Goal: Information Seeking & Learning: Learn about a topic

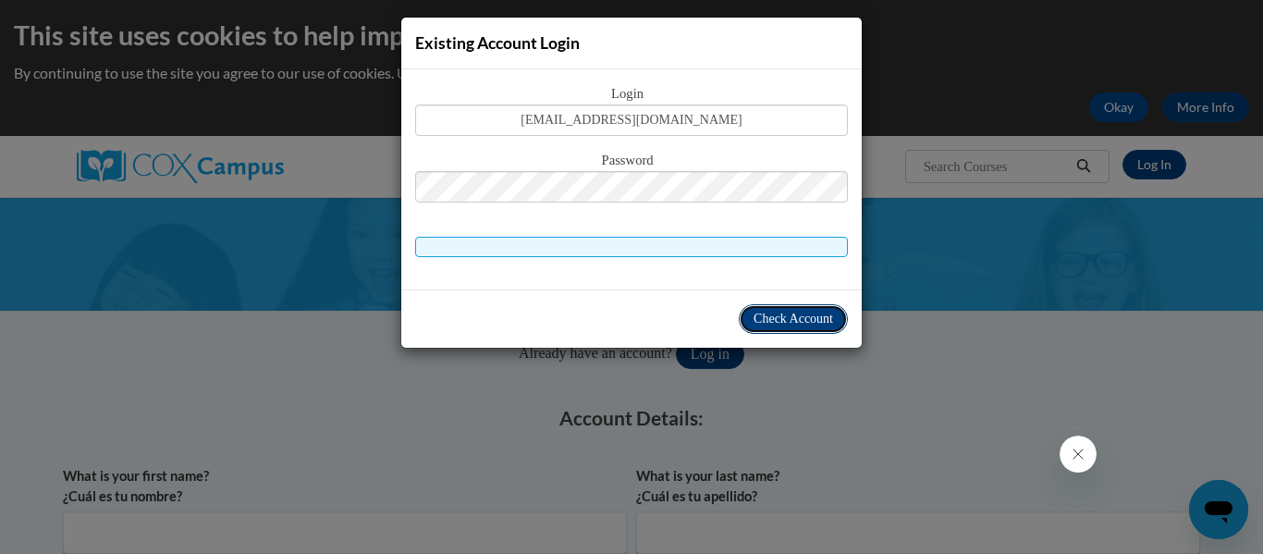
click at [763, 321] on span "Check Account" at bounding box center [794, 319] width 80 height 14
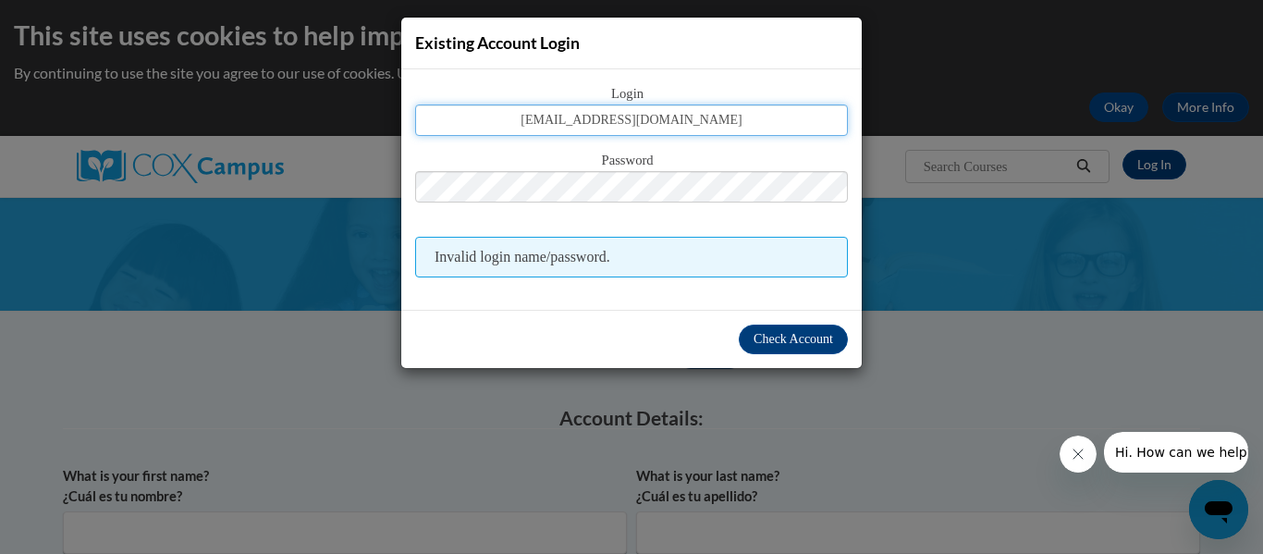
click at [647, 117] on input "lshelton9035@stanly.edu" at bounding box center [631, 119] width 433 height 31
type input "lshelton9035@scc.stanly.edu"
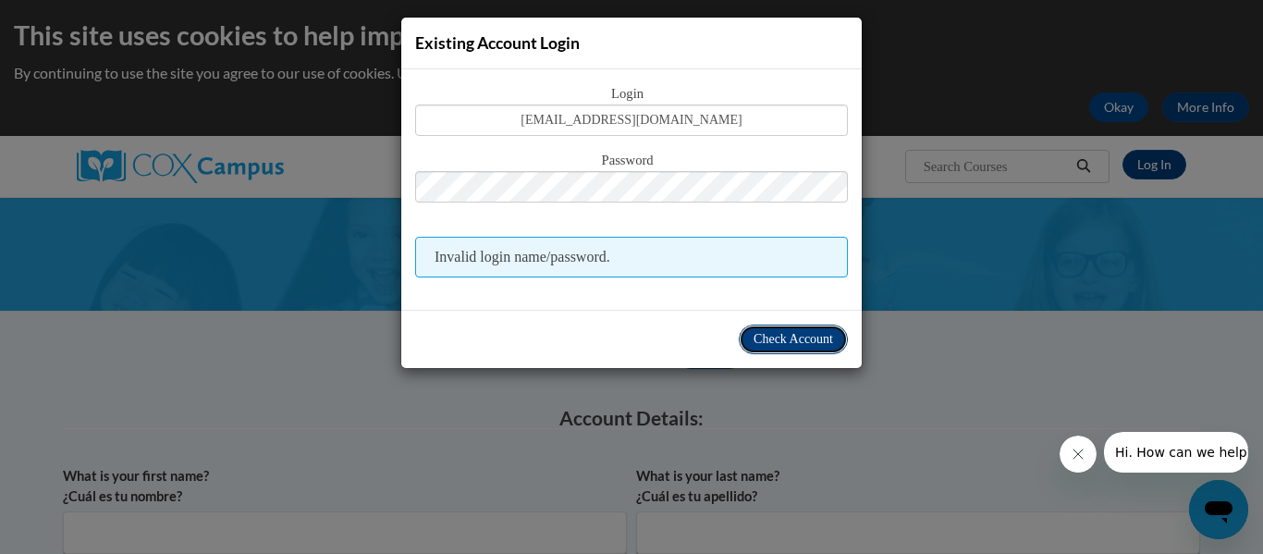
click at [794, 340] on span "Check Account" at bounding box center [794, 339] width 80 height 14
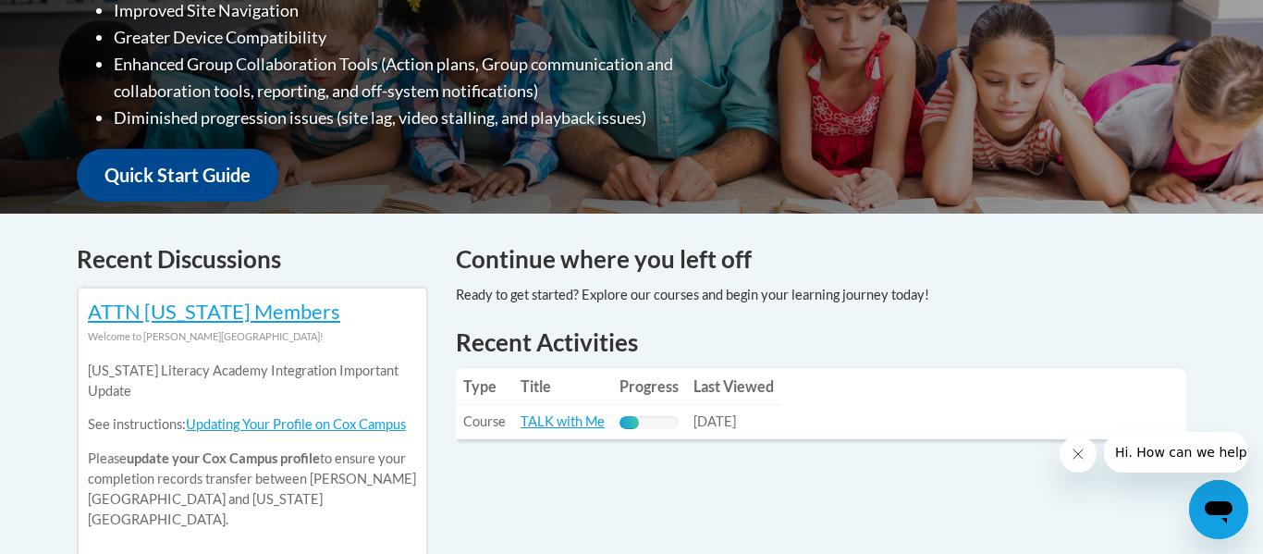
scroll to position [565, 0]
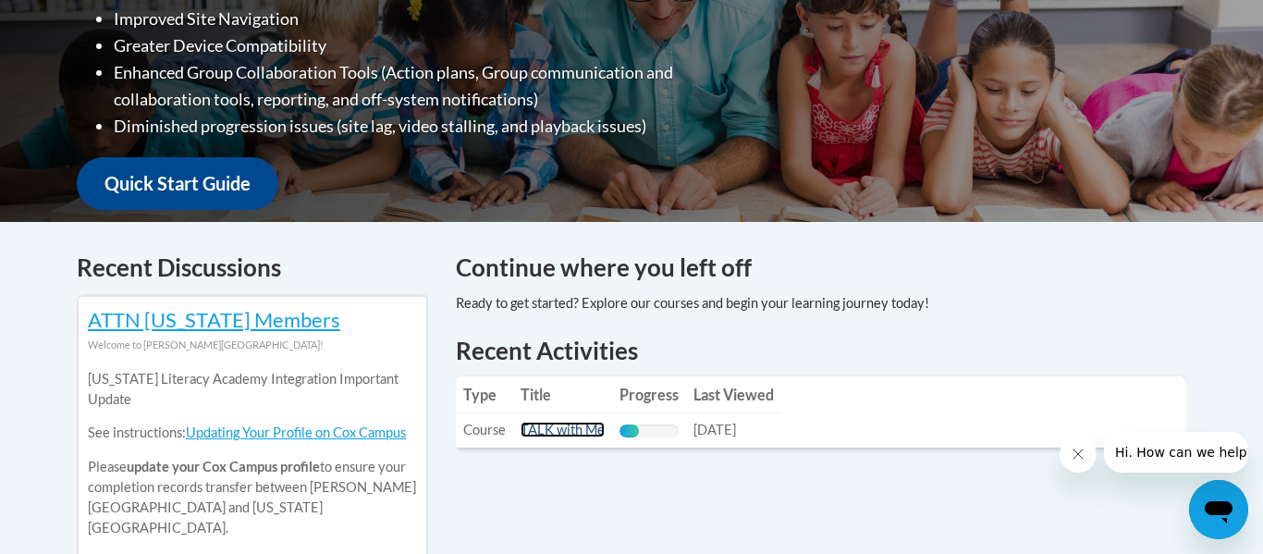
click at [574, 431] on link "TALK with Me" at bounding box center [563, 430] width 84 height 16
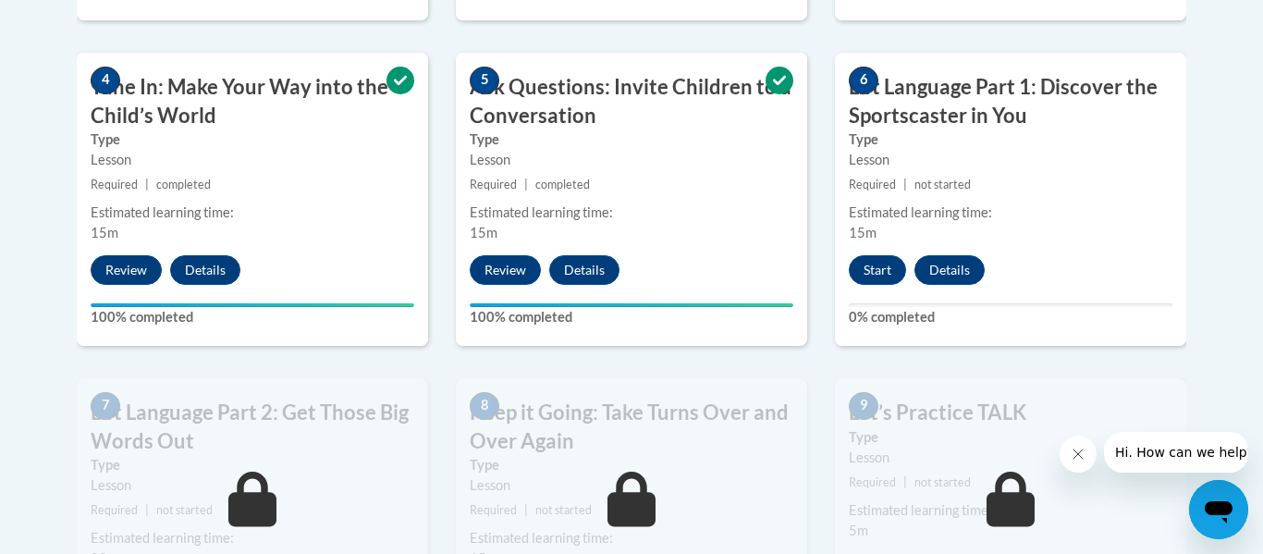
scroll to position [796, 0]
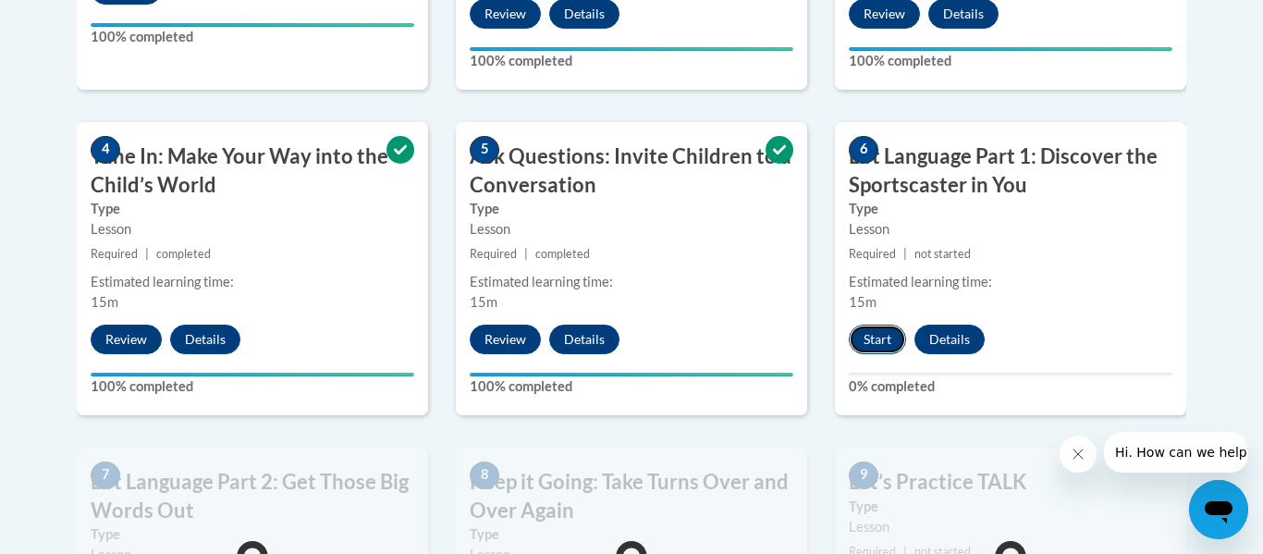
click at [873, 333] on button "Start" at bounding box center [877, 340] width 57 height 30
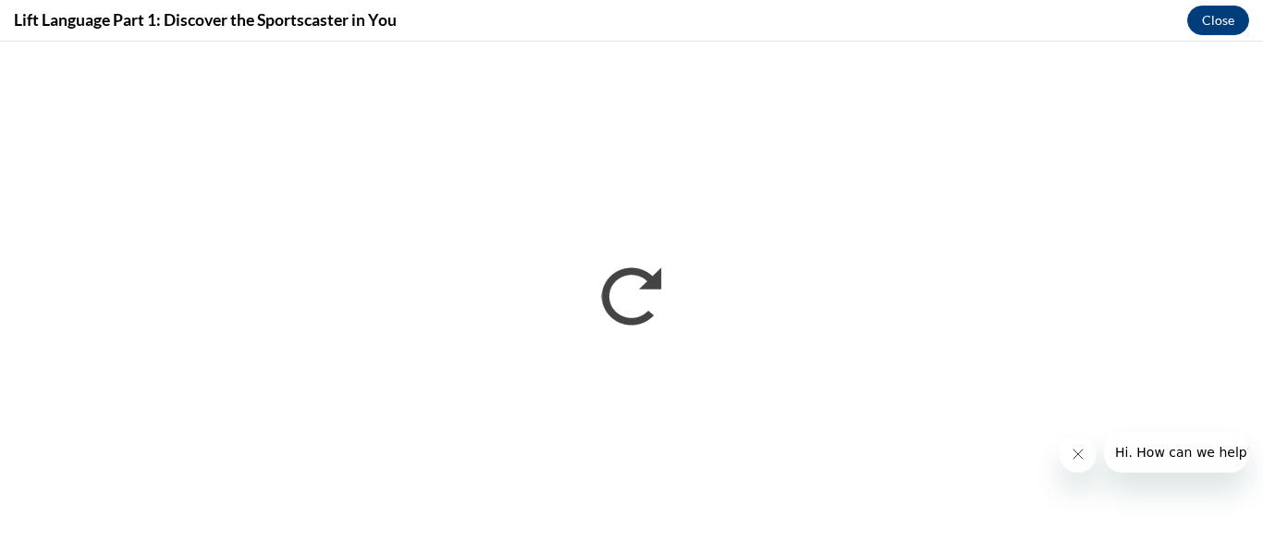
scroll to position [0, 0]
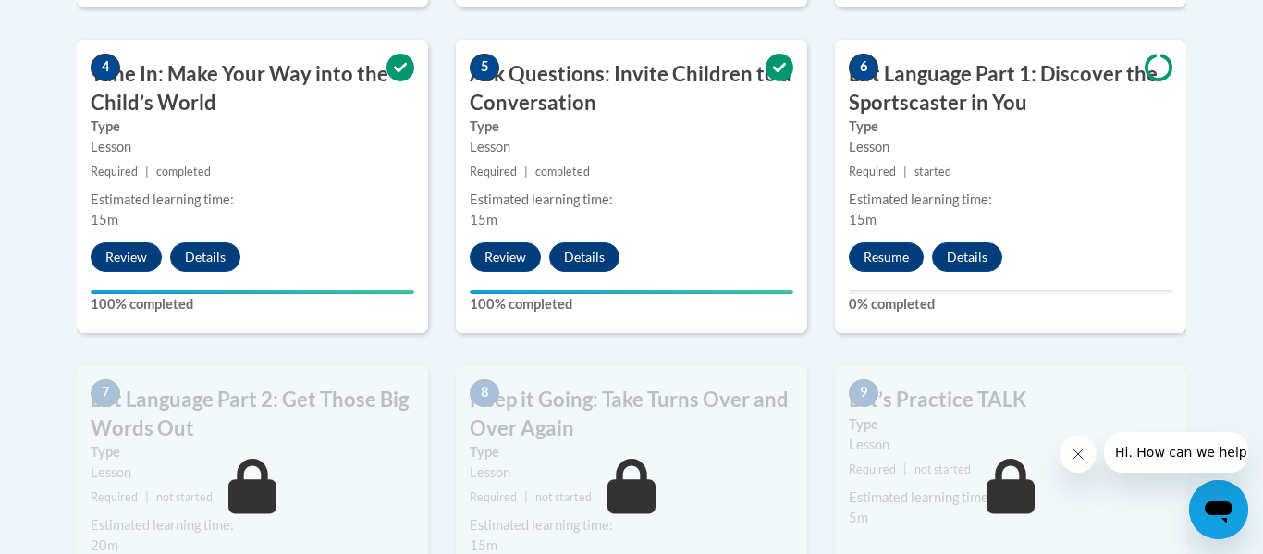
scroll to position [890, 0]
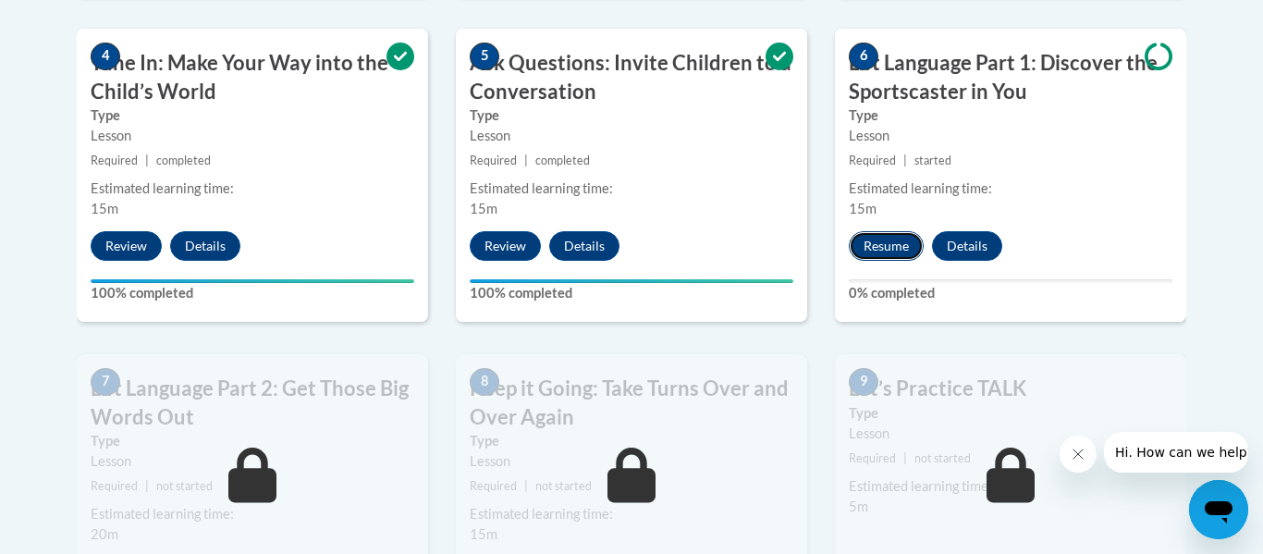
click at [878, 243] on button "Resume" at bounding box center [886, 246] width 75 height 30
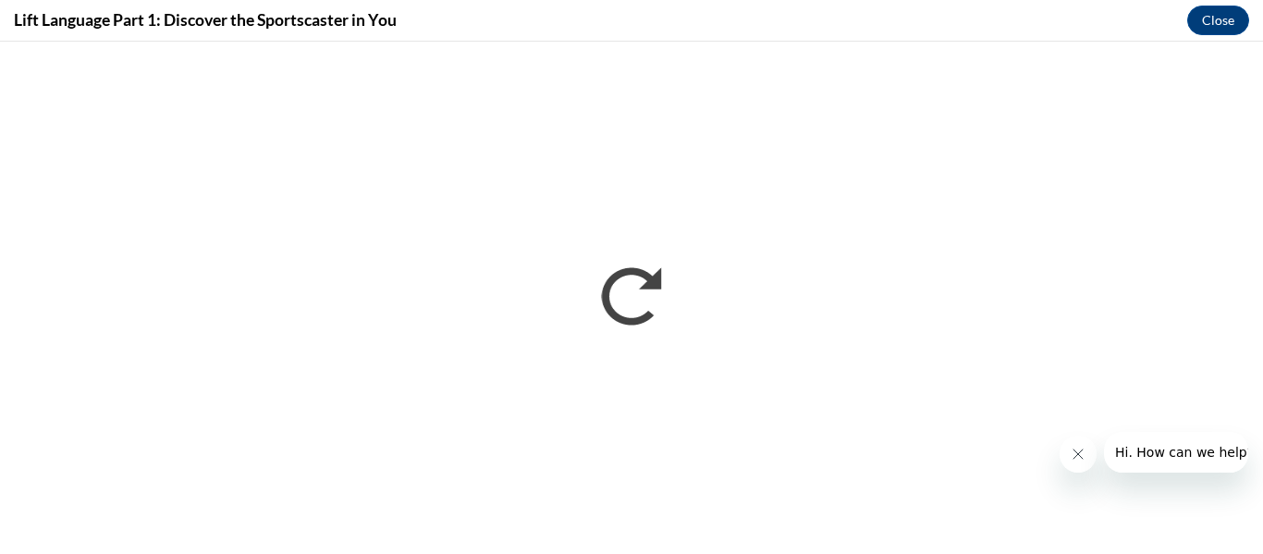
scroll to position [0, 0]
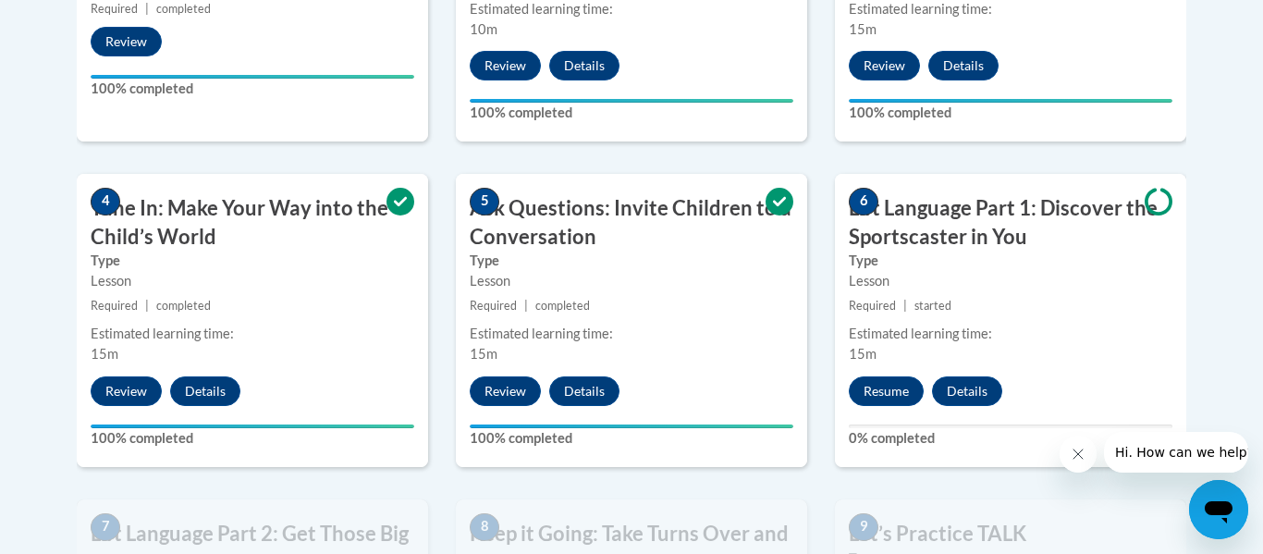
scroll to position [768, 0]
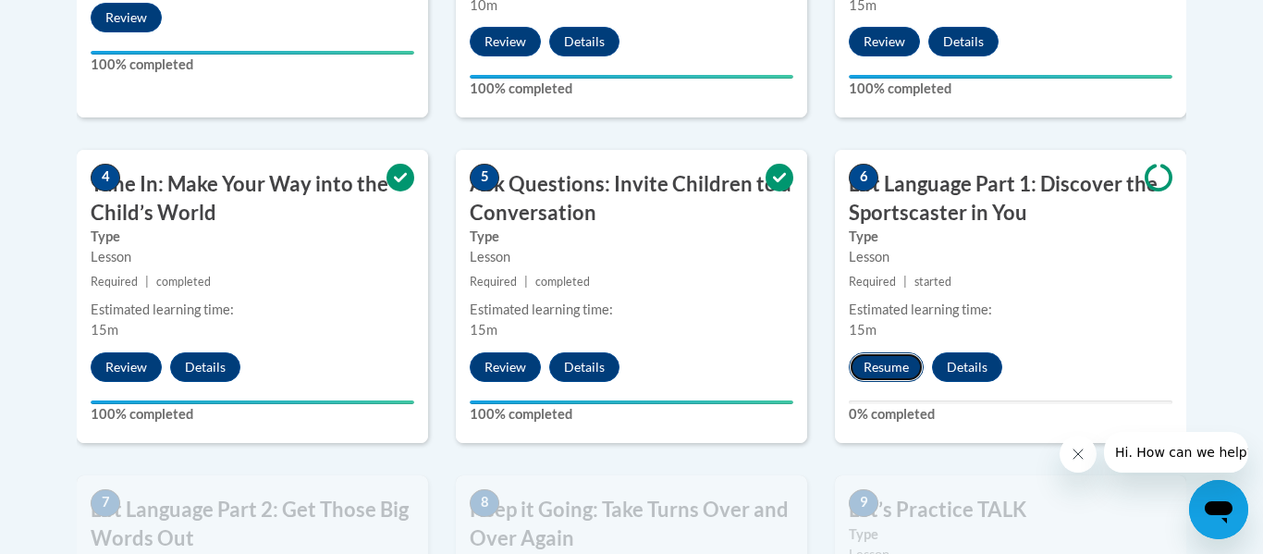
click at [889, 365] on button "Resume" at bounding box center [886, 367] width 75 height 30
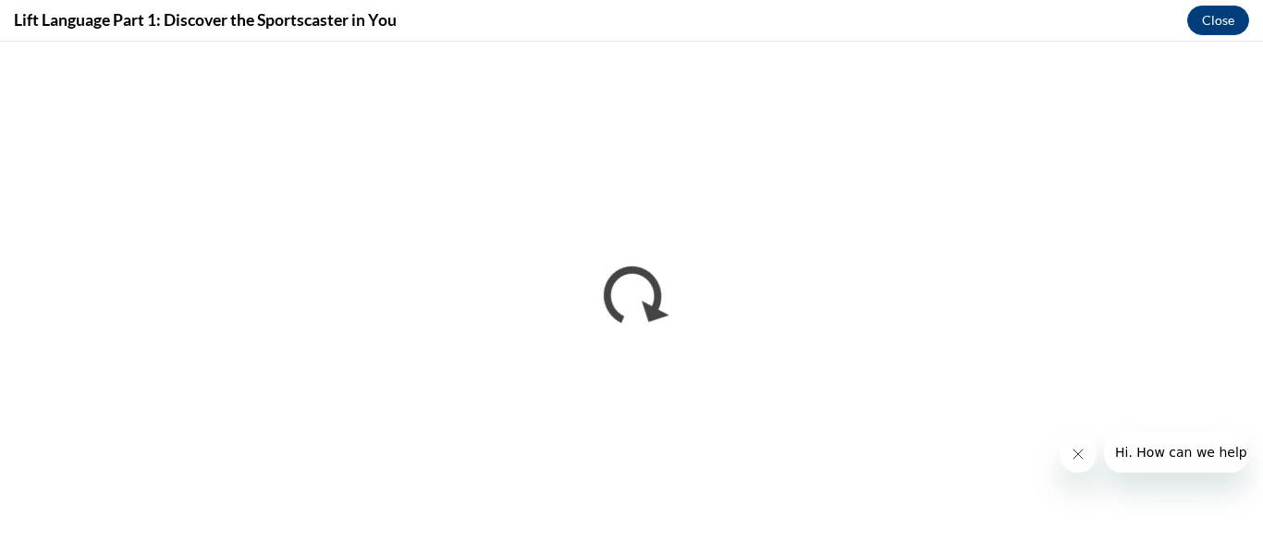
scroll to position [0, 0]
click at [1222, 20] on button "Close" at bounding box center [1218, 21] width 62 height 30
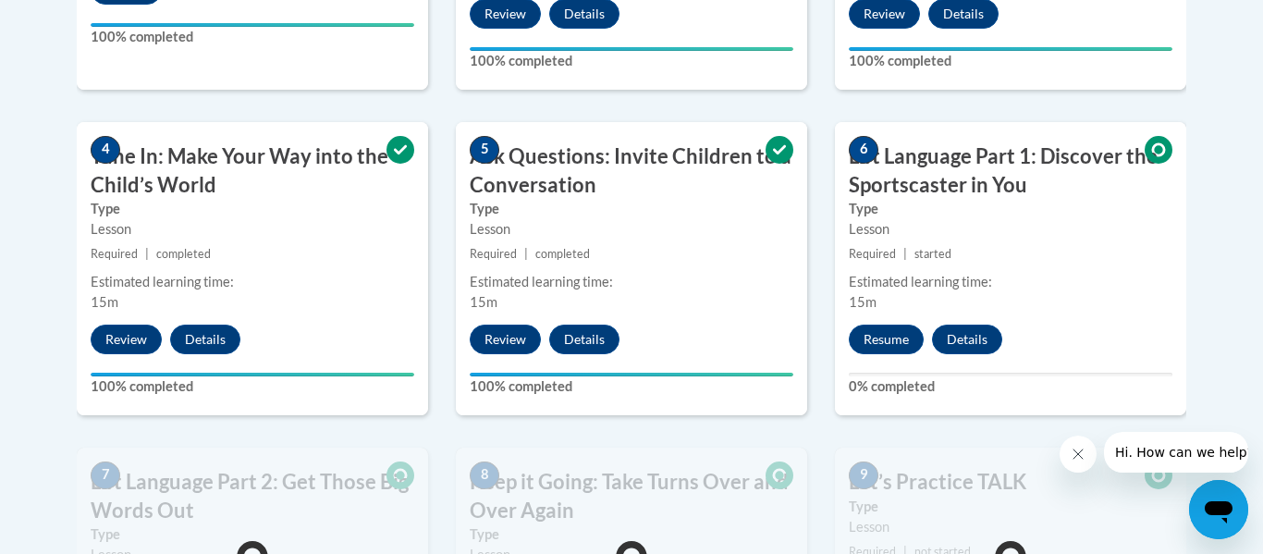
scroll to position [808, 0]
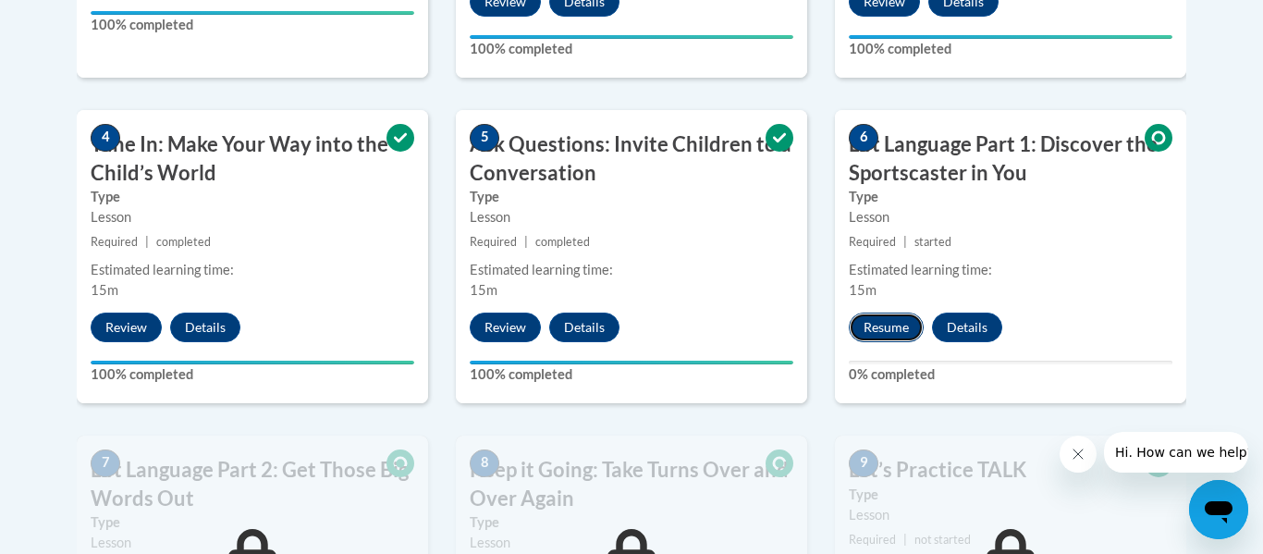
click at [901, 325] on button "Resume" at bounding box center [886, 328] width 75 height 30
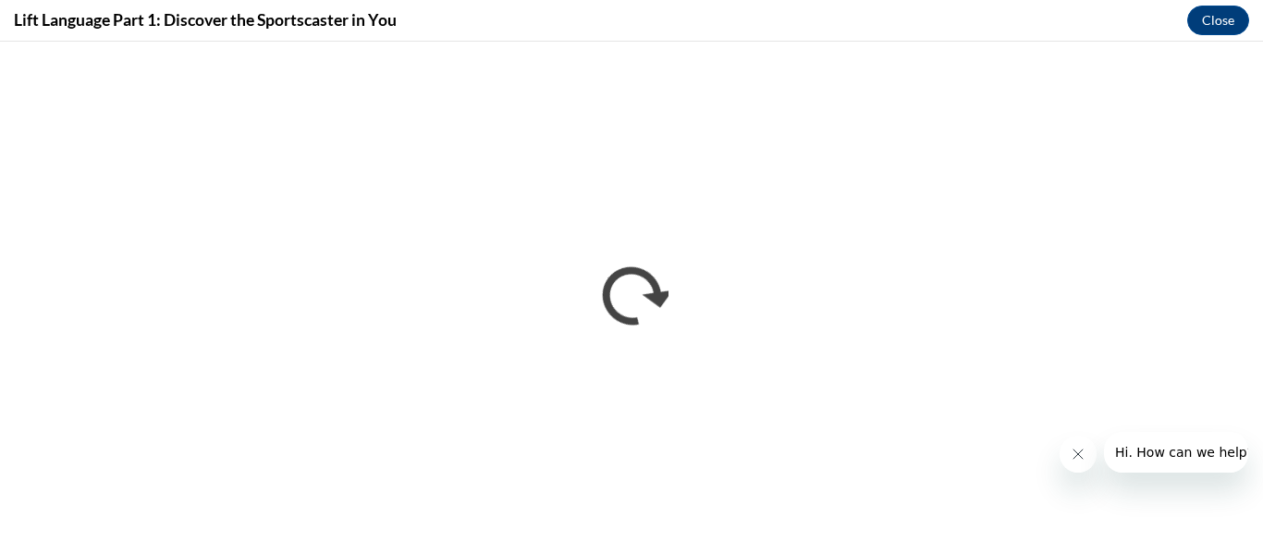
scroll to position [0, 0]
